Goal: Check status

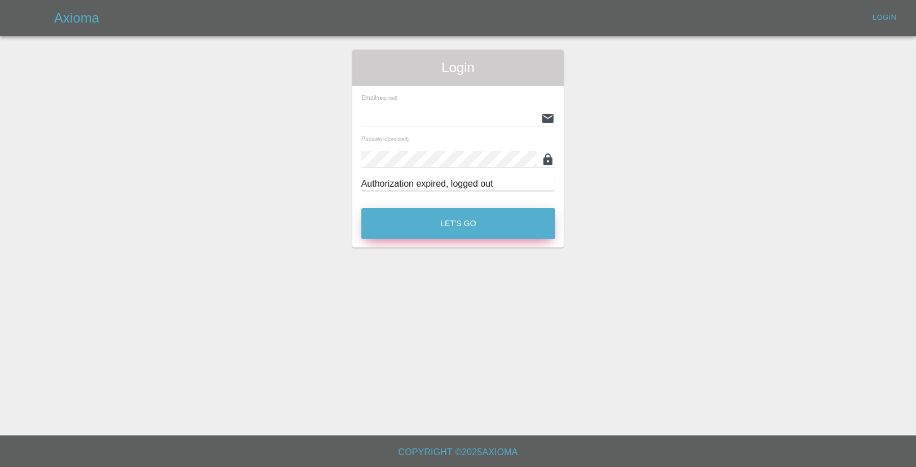
type input "[EMAIL_ADDRESS][DOMAIN_NAME]"
click at [484, 232] on button "Let's Go" at bounding box center [458, 223] width 194 height 31
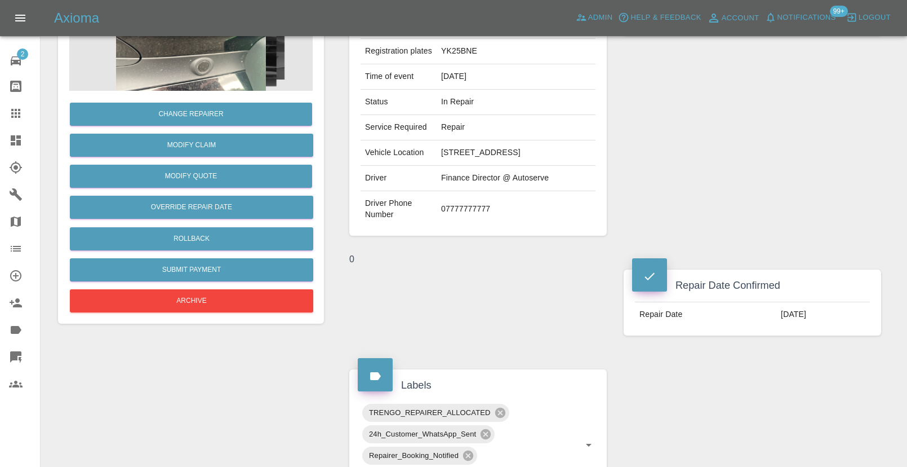
scroll to position [145, 0]
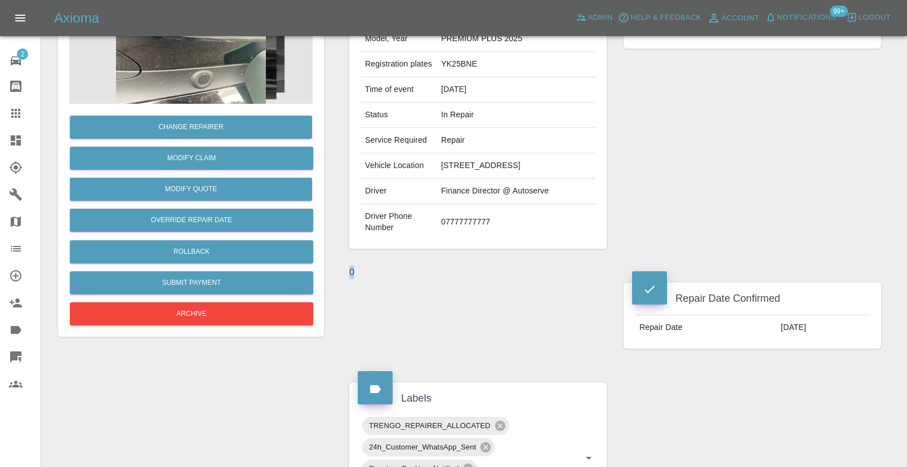
drag, startPoint x: 357, startPoint y: 284, endPoint x: 345, endPoint y: 278, distance: 13.1
click at [345, 278] on div "0" at bounding box center [478, 315] width 275 height 100
click at [399, 289] on div "0" at bounding box center [478, 315] width 275 height 100
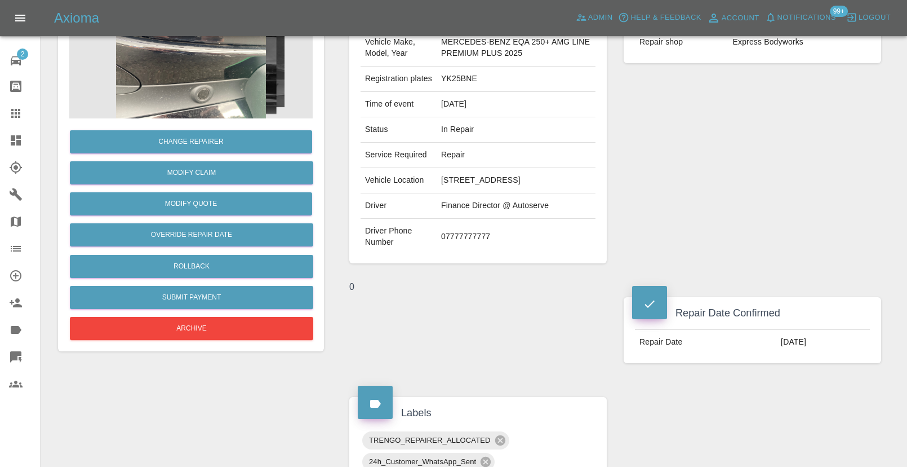
scroll to position [132, 0]
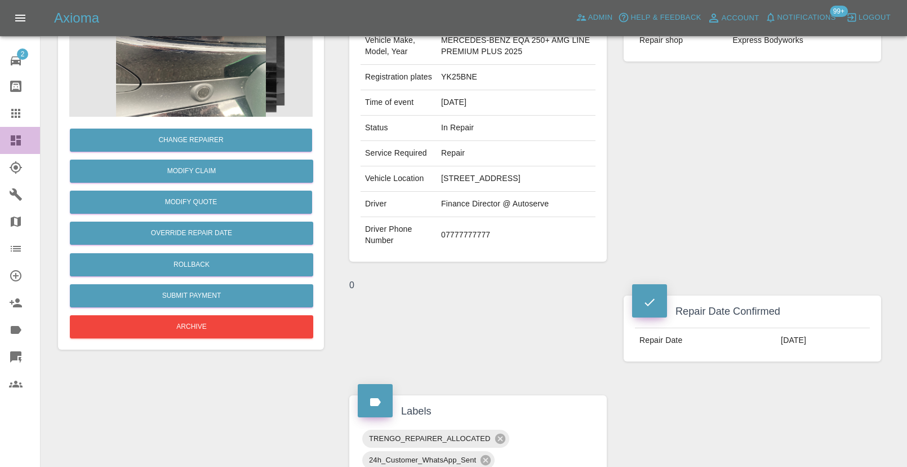
click at [29, 142] on div at bounding box center [25, 141] width 32 height 14
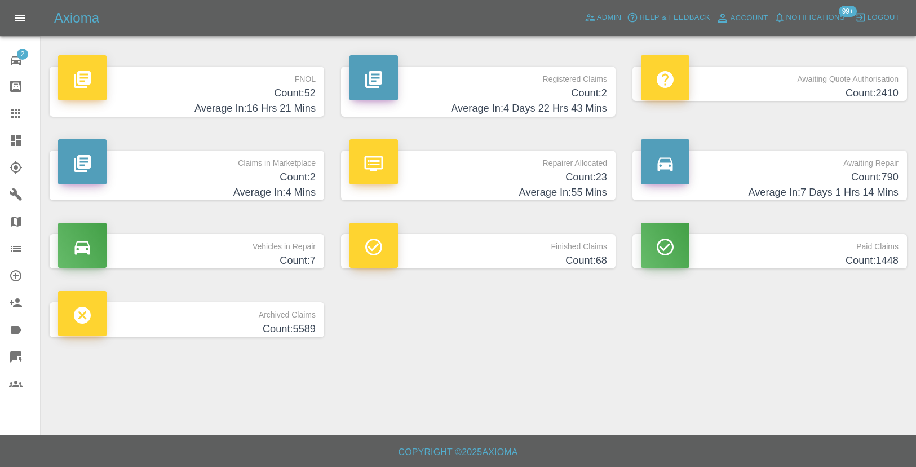
click at [20, 81] on icon at bounding box center [15, 86] width 11 height 11
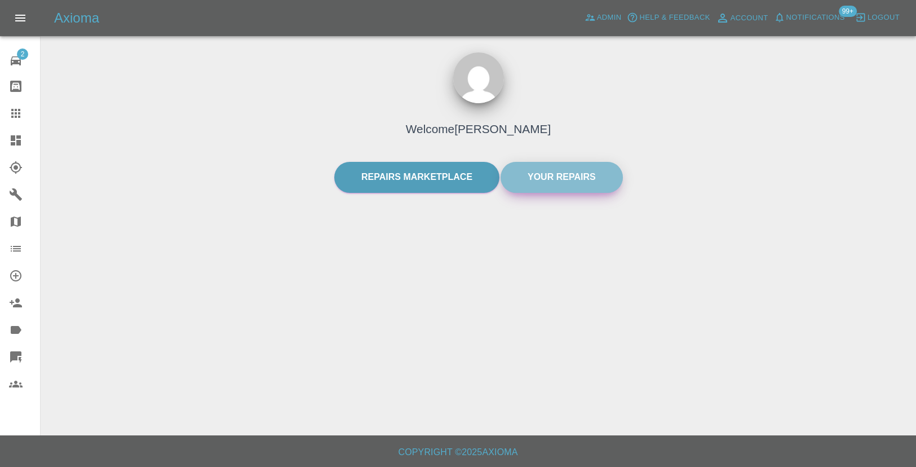
click at [530, 176] on link "Your Repairs" at bounding box center [562, 177] width 122 height 31
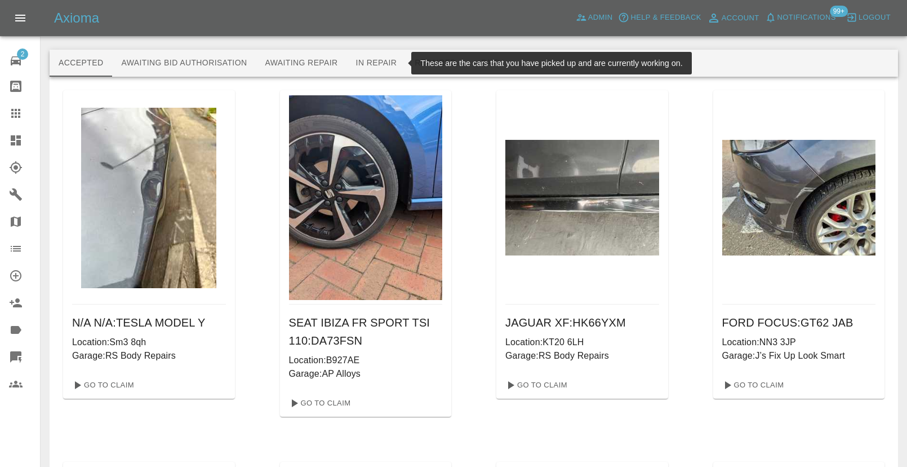
click at [378, 65] on button "In Repair" at bounding box center [376, 63] width 59 height 27
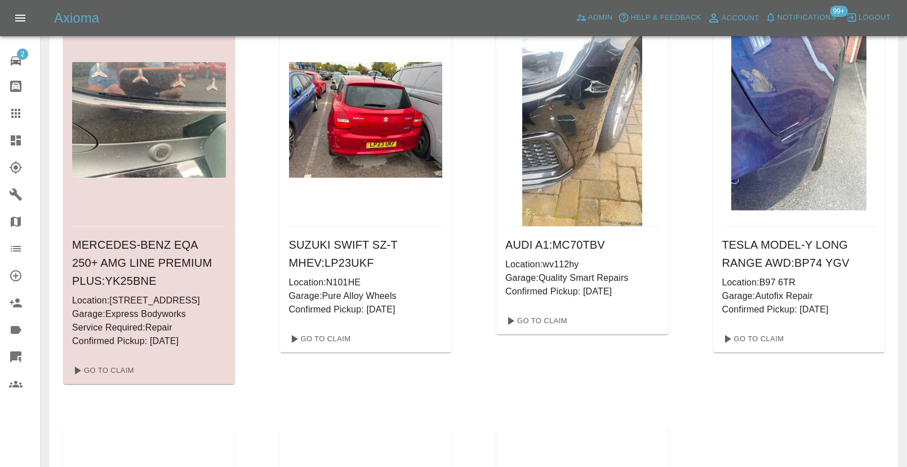
scroll to position [136, 0]
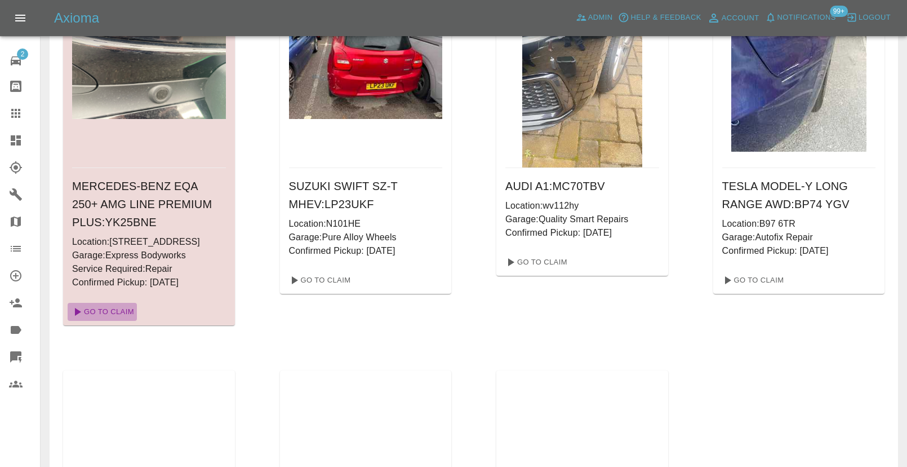
click at [117, 321] on link "Go To Claim" at bounding box center [102, 312] width 69 height 18
